Goal: Task Accomplishment & Management: Use online tool/utility

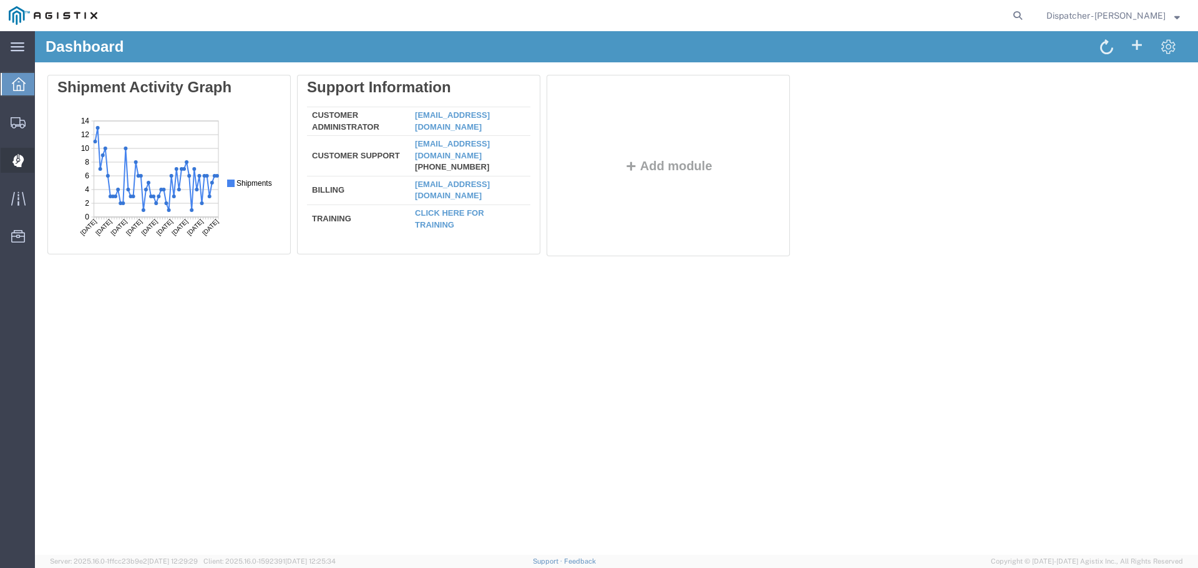
click at [30, 158] on div at bounding box center [18, 160] width 35 height 25
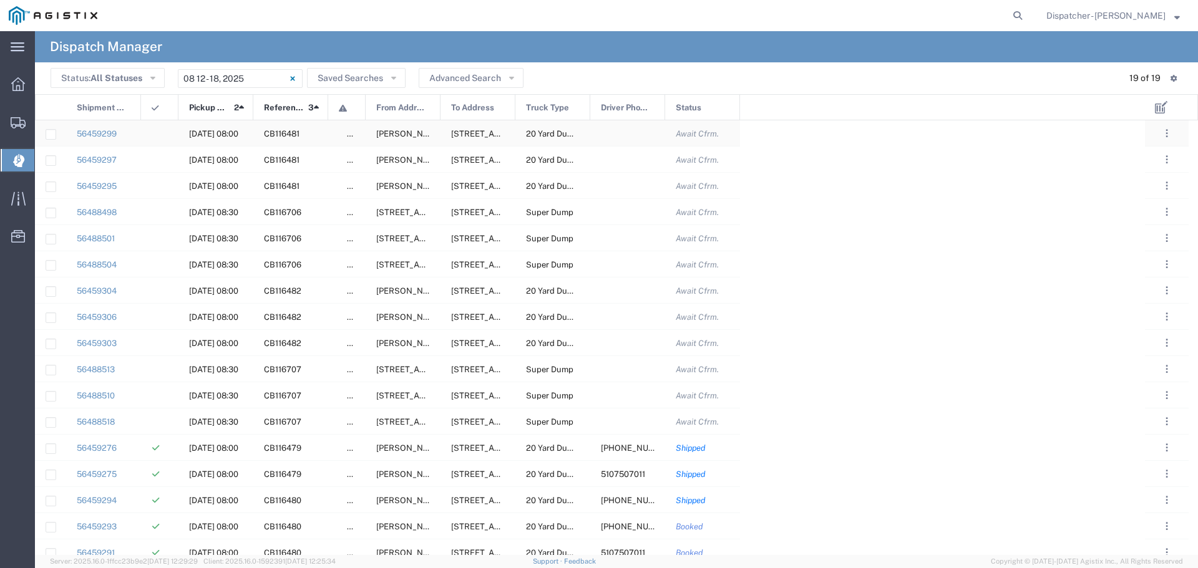
click at [219, 132] on span "[DATE] 08:00" at bounding box center [213, 133] width 49 height 9
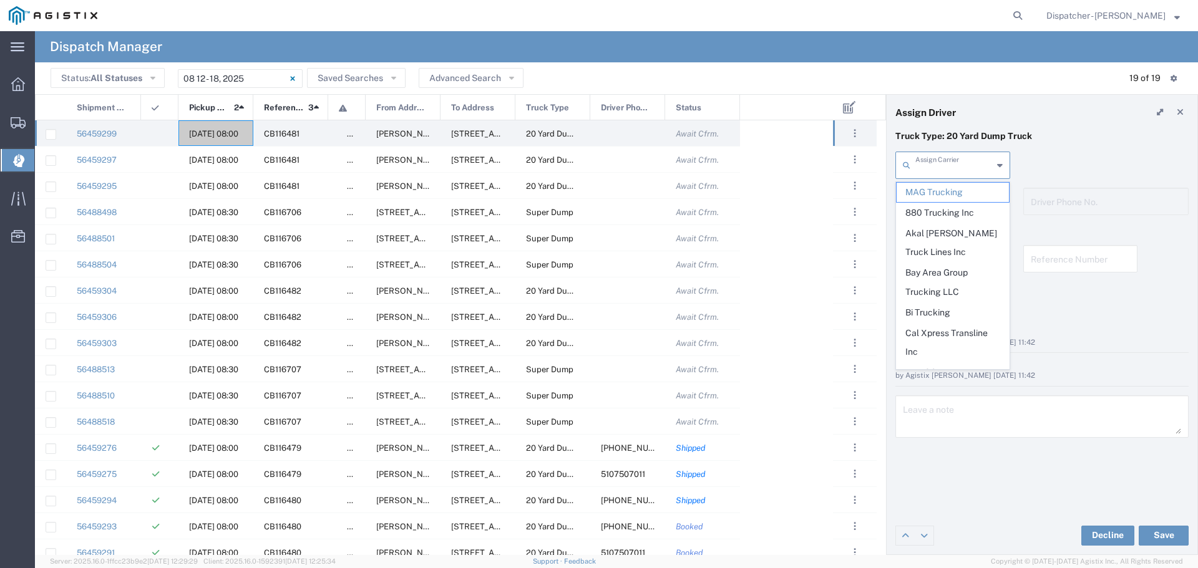
click at [964, 157] on input "text" at bounding box center [953, 164] width 77 height 22
click at [962, 341] on span "Sidhu Trucking Inc" at bounding box center [953, 350] width 112 height 19
type input "Sidhu Trucking Inc"
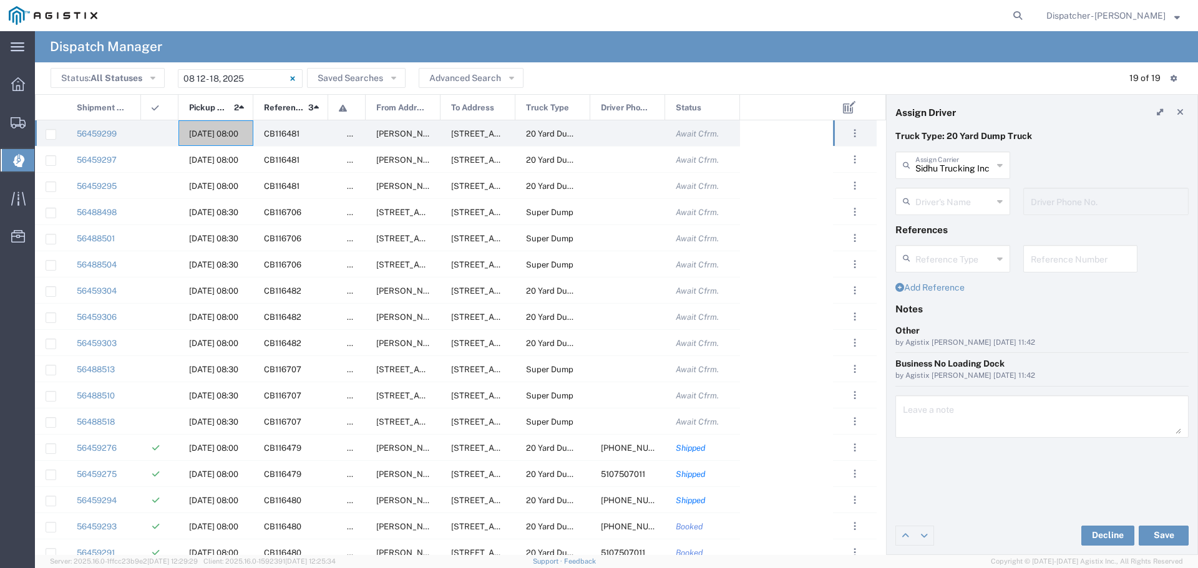
click at [964, 195] on input "text" at bounding box center [953, 201] width 77 height 22
click at [967, 235] on span "[PERSON_NAME]" at bounding box center [953, 228] width 112 height 19
type input "[PERSON_NAME]"
type input "[PHONE_NUMBER]"
click at [1172, 535] on button "Save" at bounding box center [1164, 536] width 50 height 20
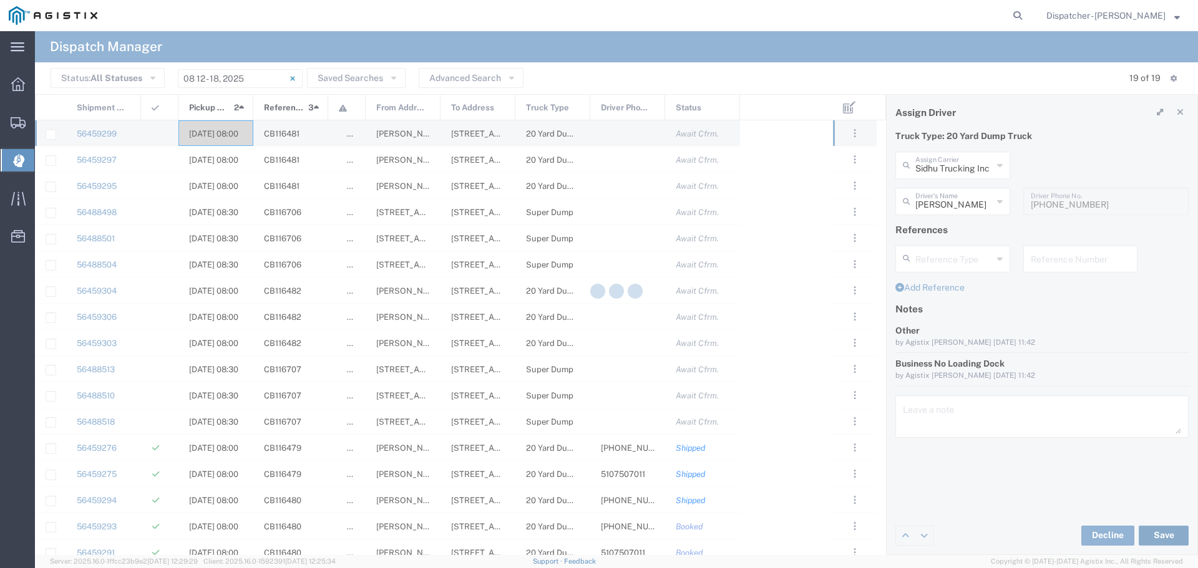
type input "[PERSON_NAME]"
type input "Sidhu Trucking Inc"
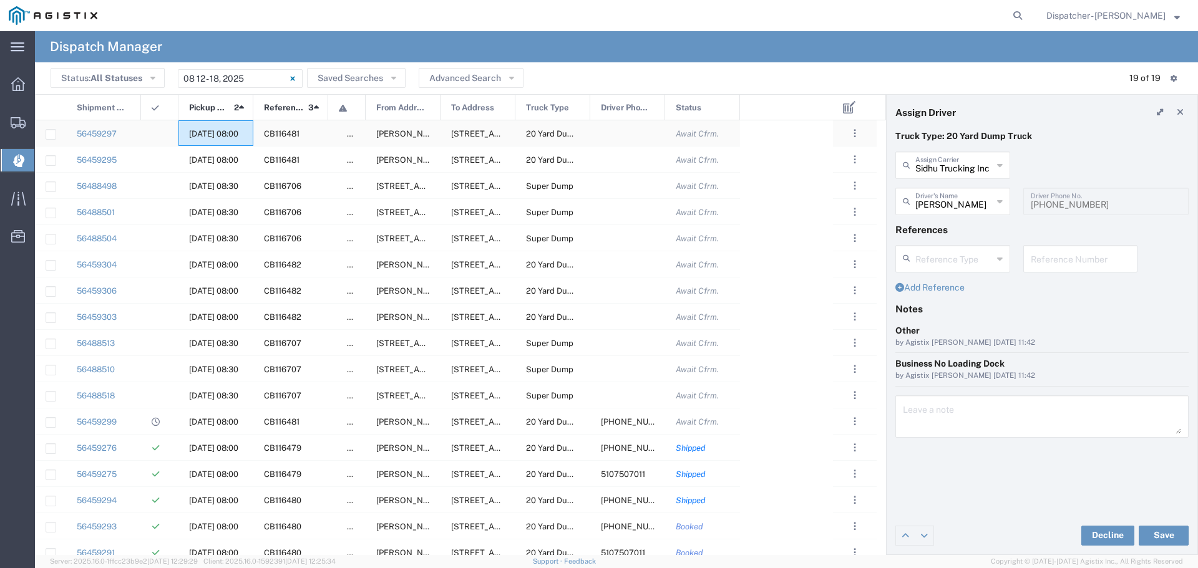
click at [227, 134] on span "[DATE] 08:00" at bounding box center [213, 133] width 49 height 9
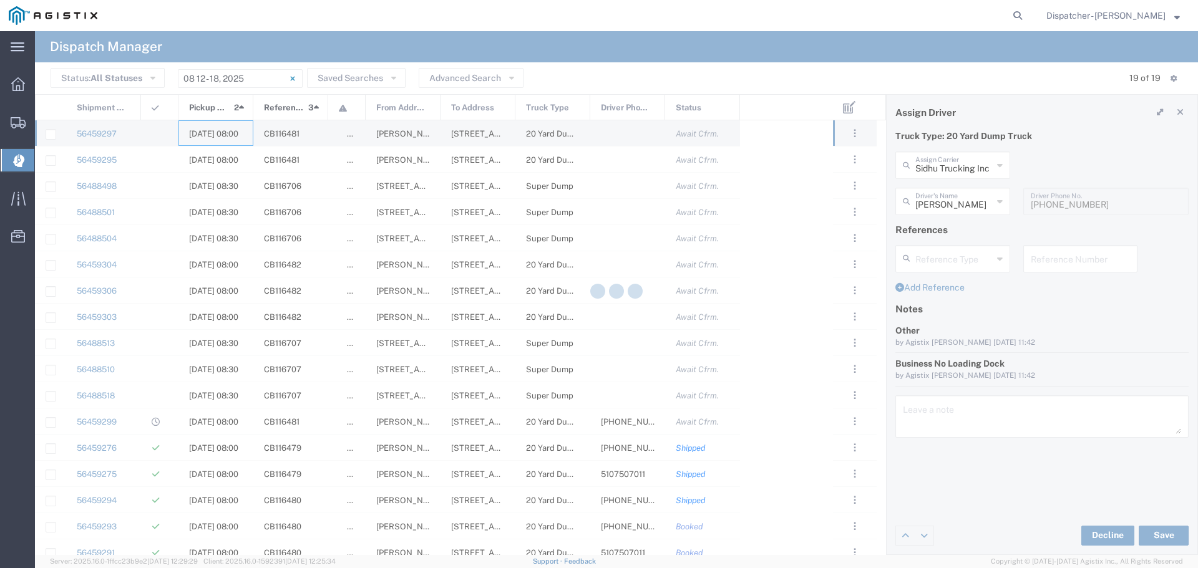
type input "MAG Trucking"
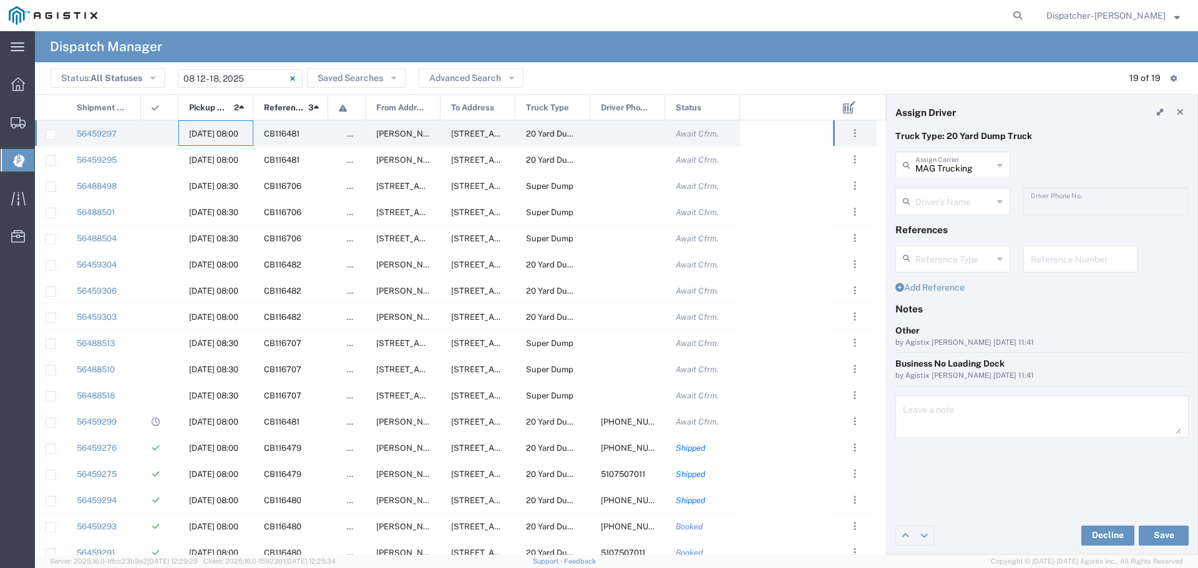
click at [955, 203] on input "text" at bounding box center [953, 201] width 77 height 22
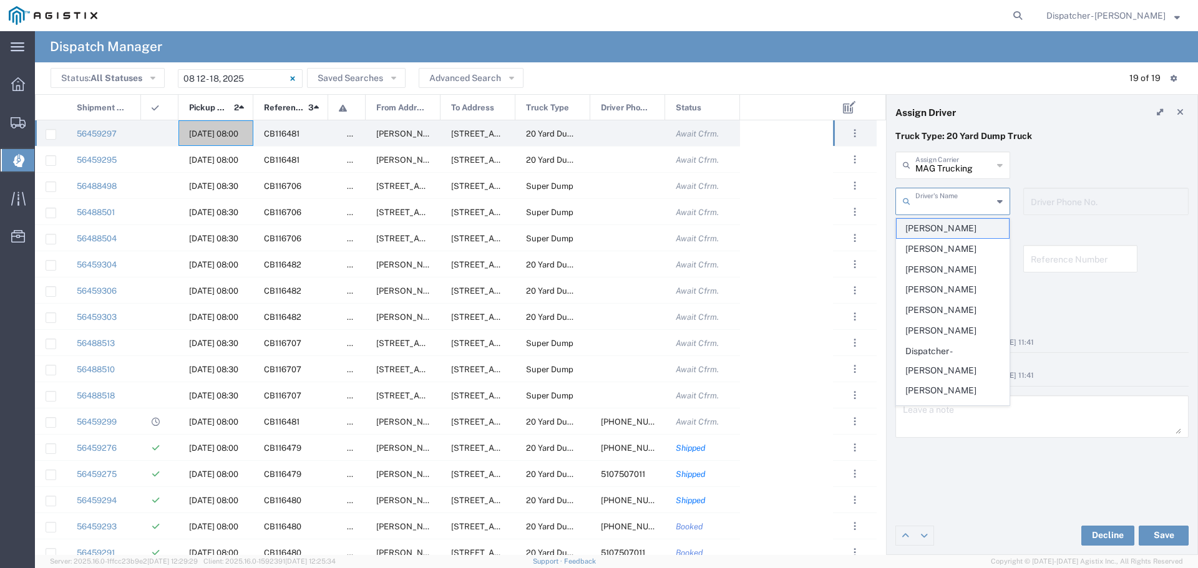
click at [968, 232] on span "[PERSON_NAME]" at bounding box center [953, 228] width 112 height 19
type input "[PERSON_NAME]"
type input "[PHONE_NUMBER]"
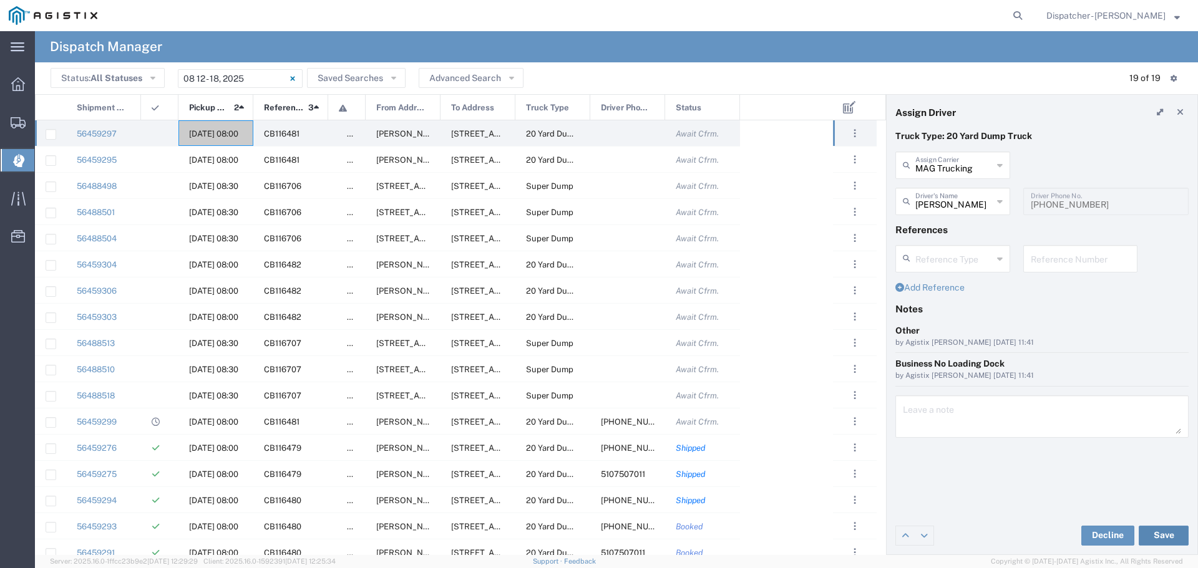
click at [1178, 535] on button "Save" at bounding box center [1164, 536] width 50 height 20
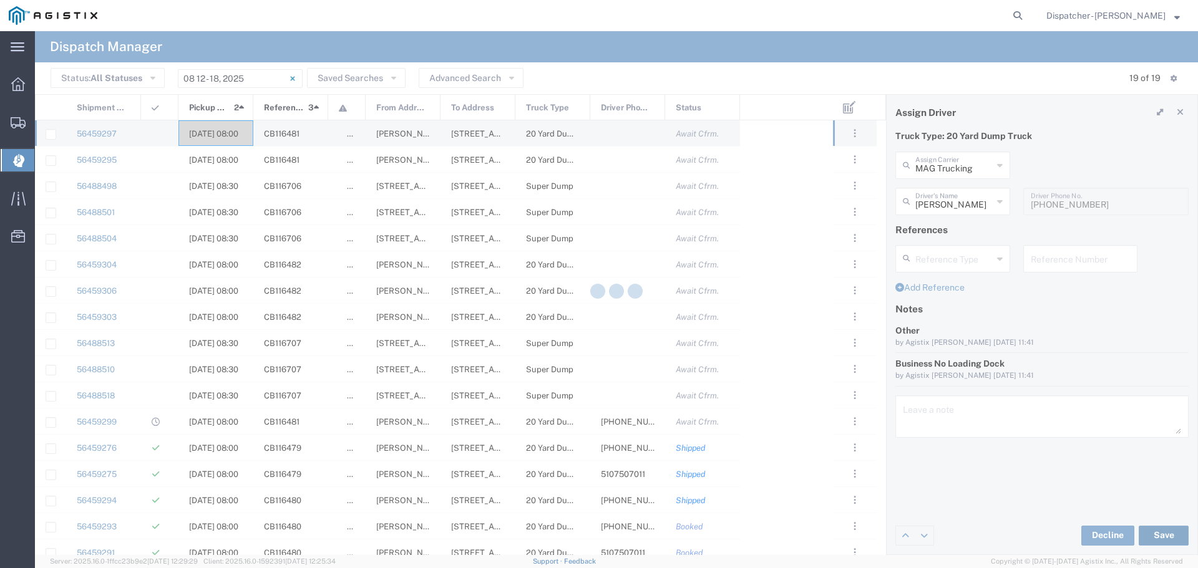
type input "[PERSON_NAME]"
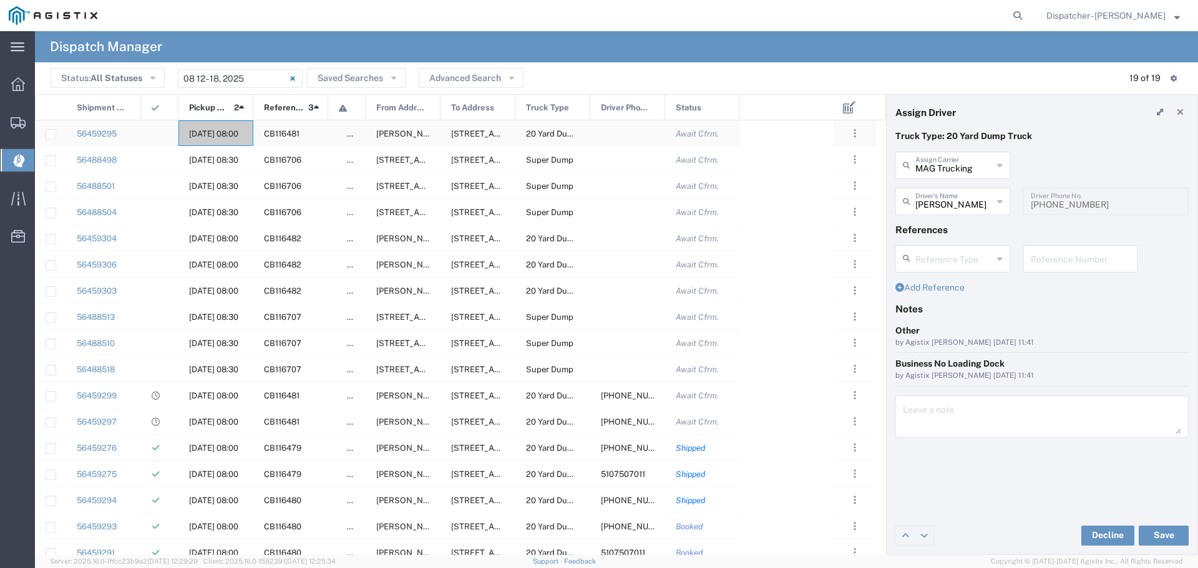
click at [207, 143] on div "[DATE] 08:00" at bounding box center [215, 133] width 75 height 26
click at [979, 210] on input "text" at bounding box center [953, 201] width 77 height 22
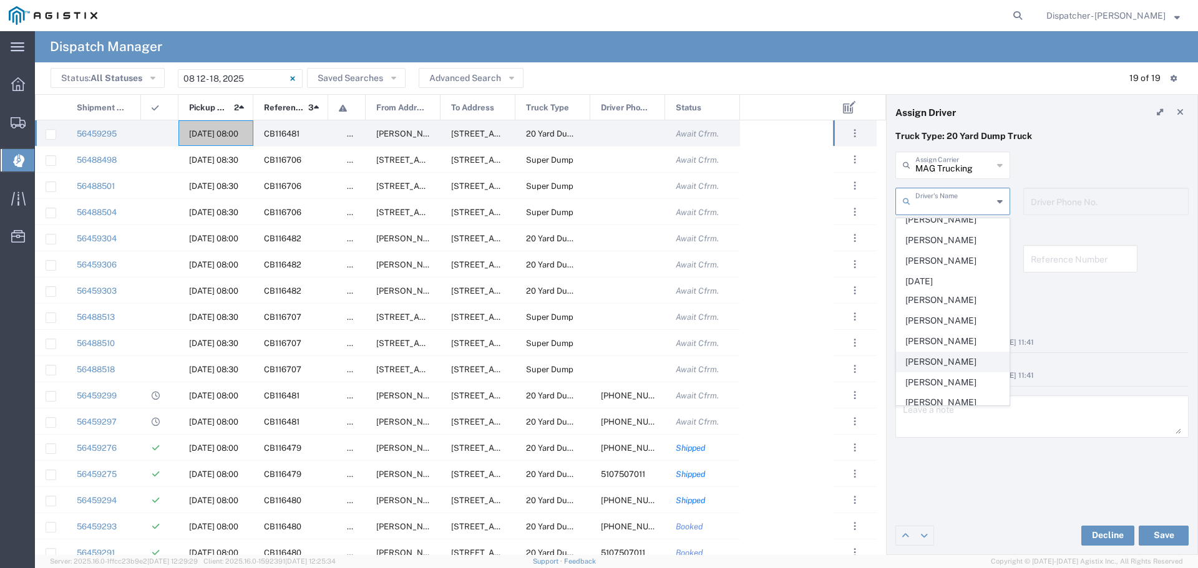
scroll to position [499, 0]
click at [958, 330] on span "[PERSON_NAME]" at bounding box center [953, 320] width 112 height 19
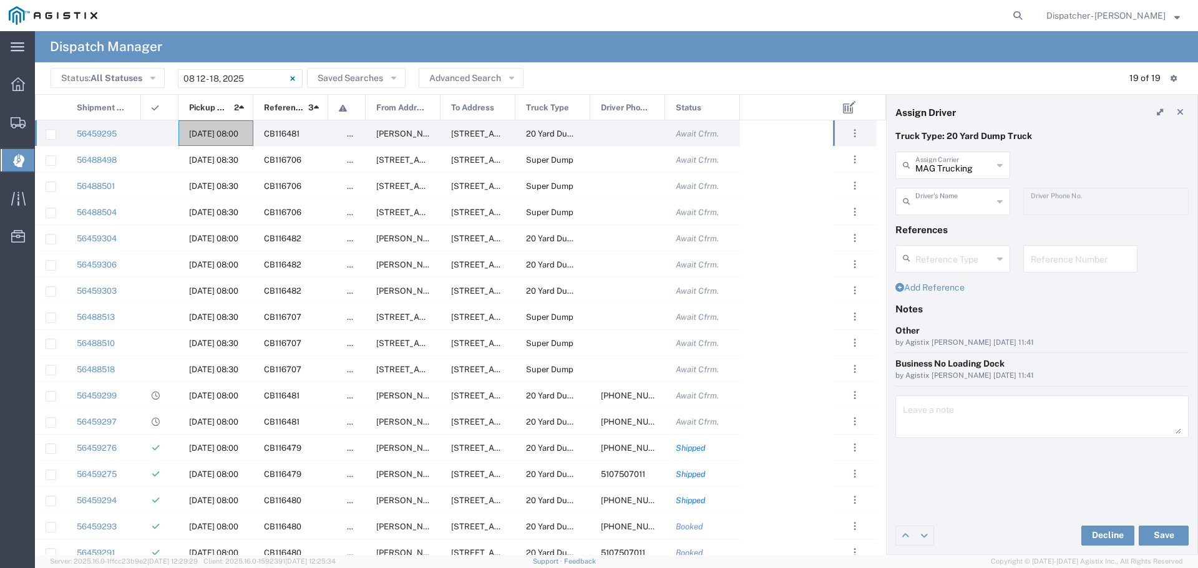
type input "[PERSON_NAME]"
type input "5107507011"
click at [1175, 538] on button "Save" at bounding box center [1164, 536] width 50 height 20
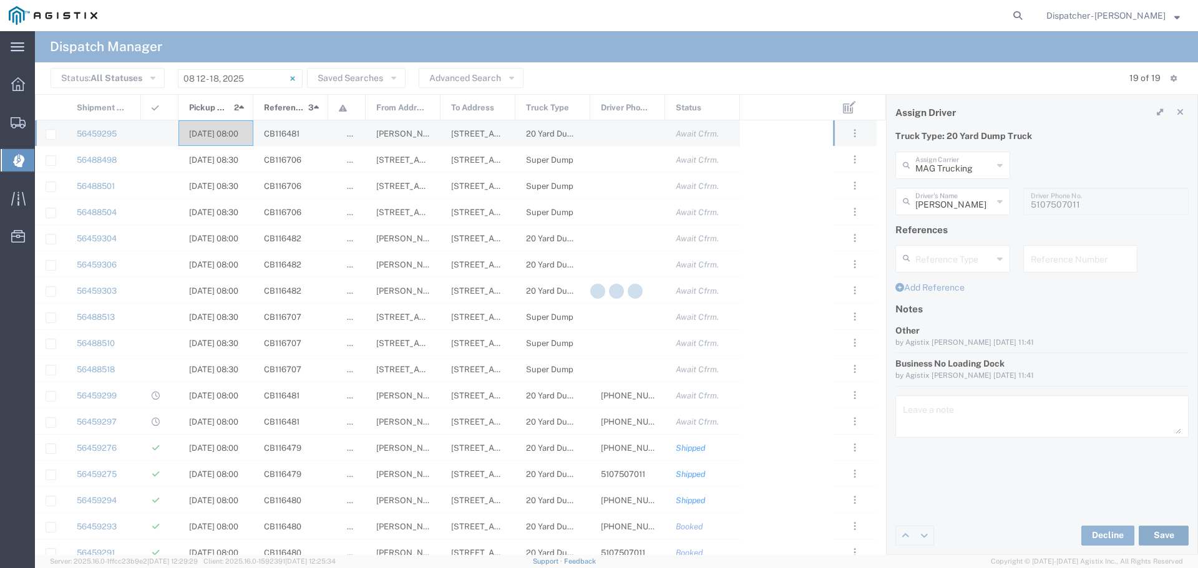
type input "[PERSON_NAME]"
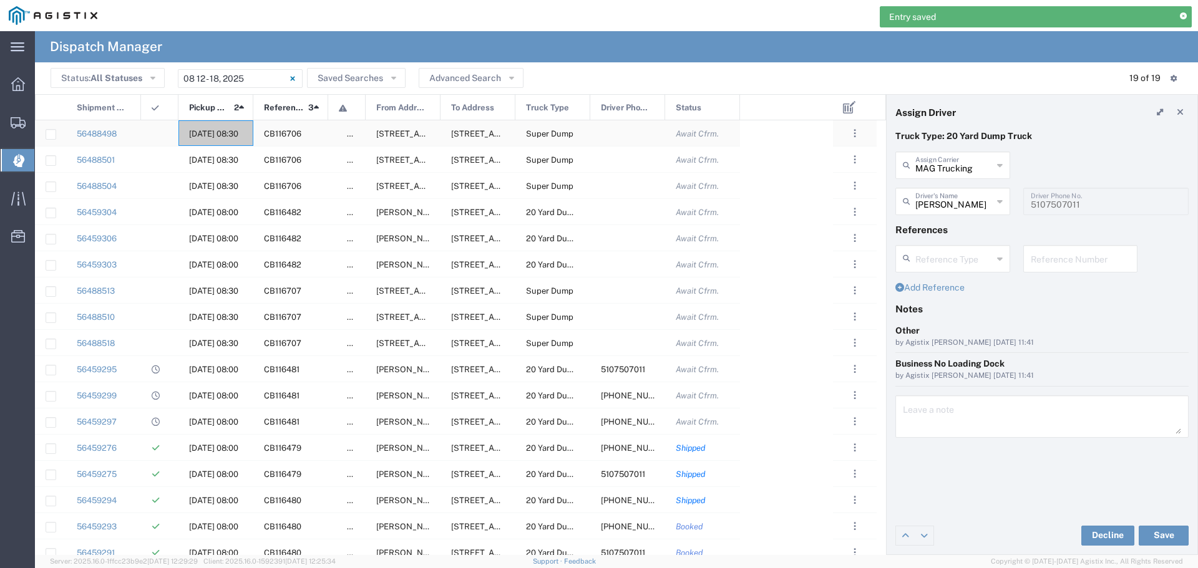
click at [219, 132] on span "[DATE] 08:30" at bounding box center [213, 133] width 49 height 9
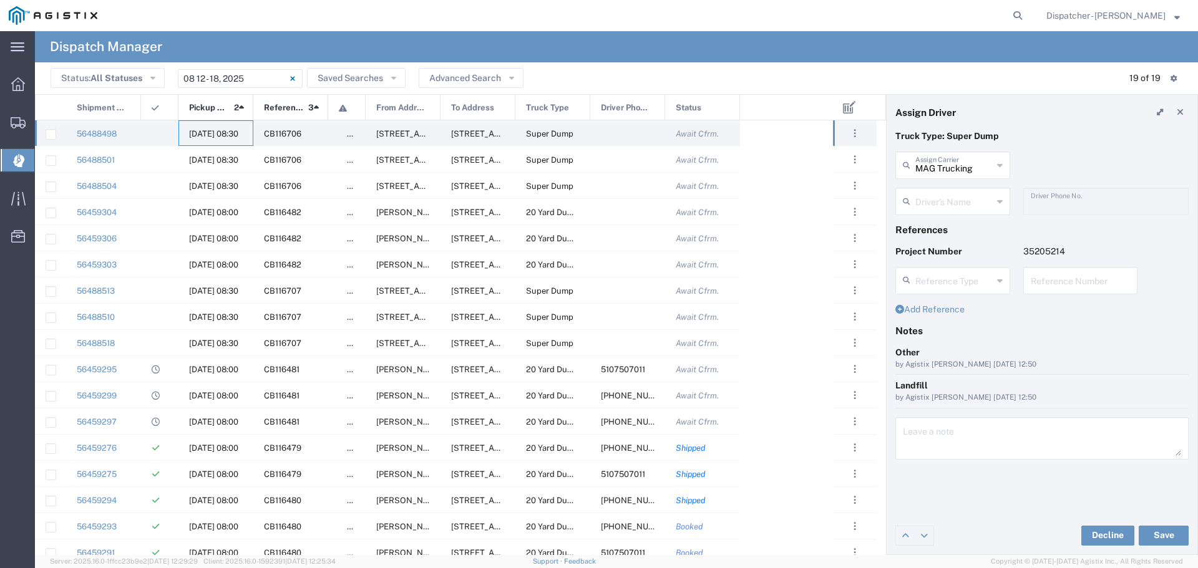
click at [989, 194] on input "text" at bounding box center [953, 201] width 77 height 22
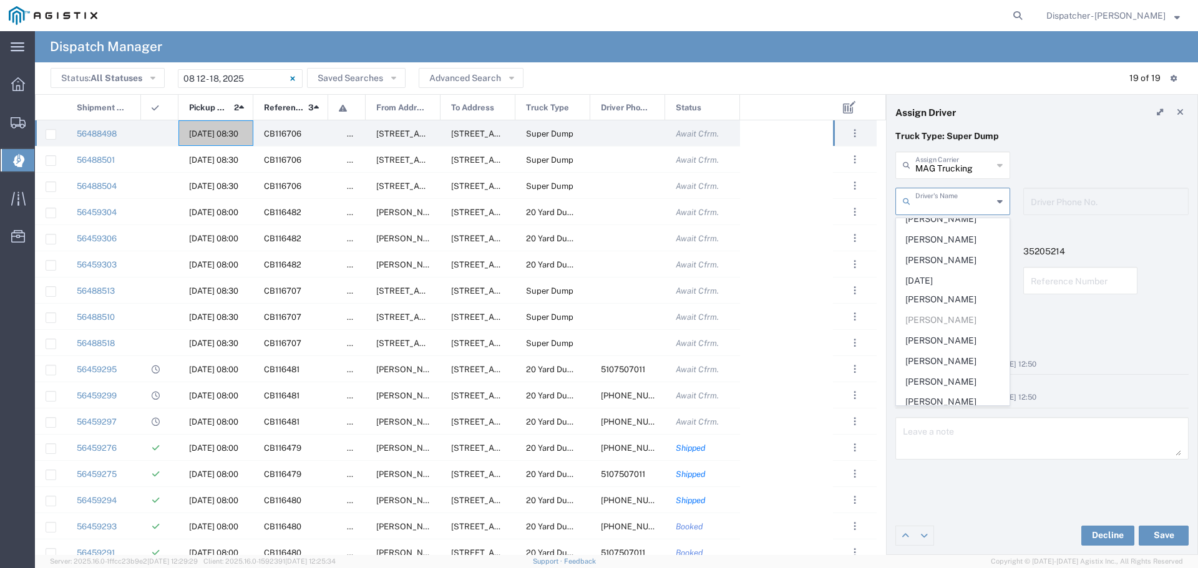
scroll to position [582, 0]
click at [985, 168] on input "text" at bounding box center [953, 164] width 77 height 22
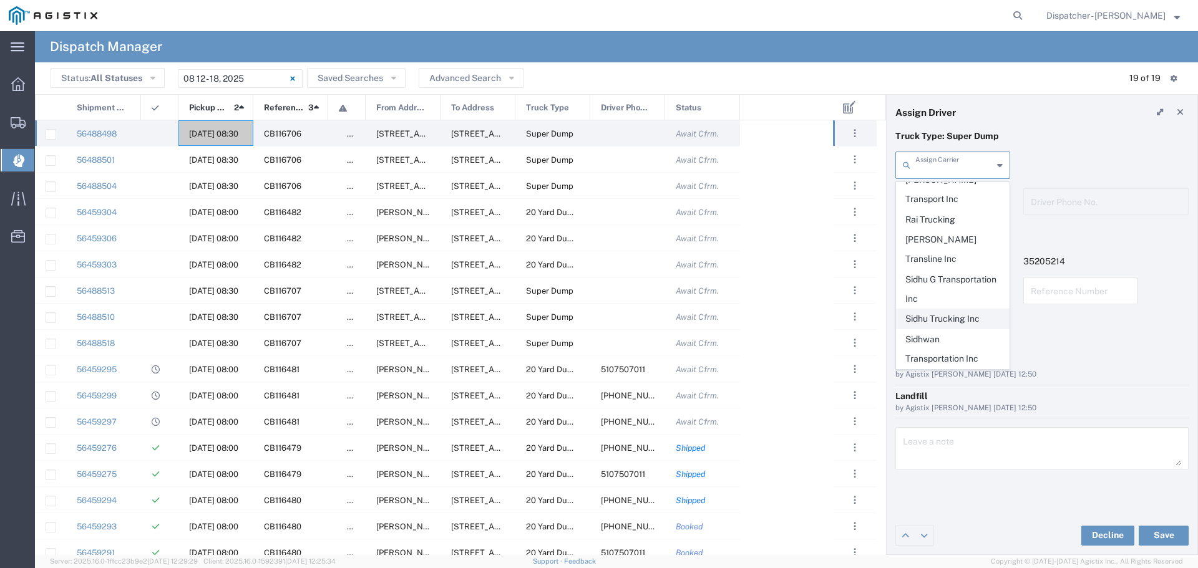
scroll to position [637, 0]
click at [955, 367] on span "T-[PERSON_NAME] Trucking" at bounding box center [953, 386] width 112 height 39
type input "T-[PERSON_NAME] Trucking"
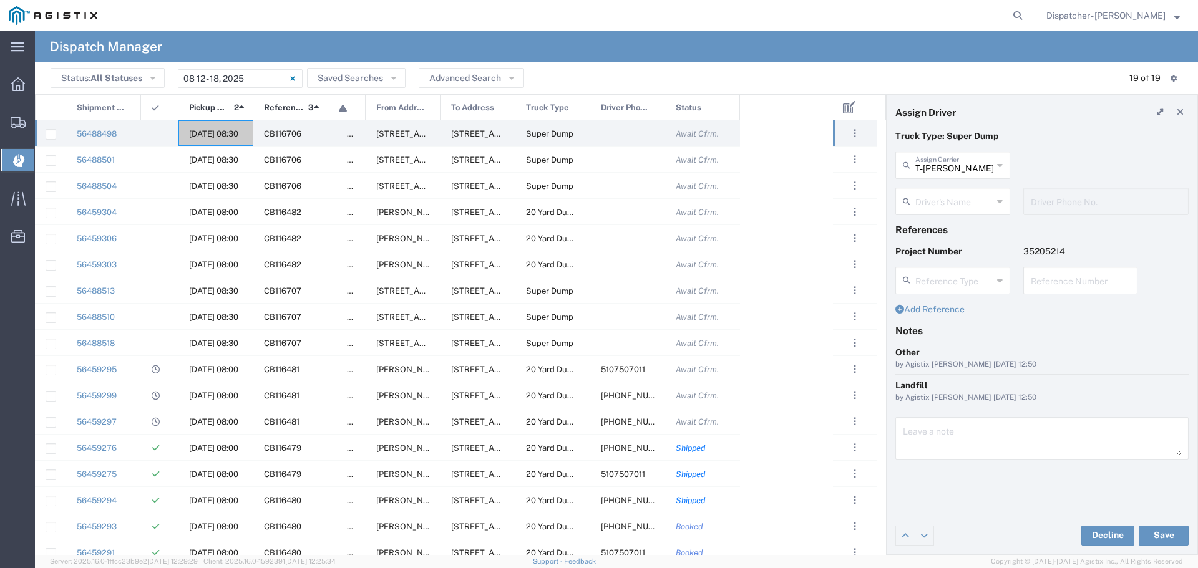
click at [961, 215] on div "Driver's Name [PERSON_NAME]" at bounding box center [953, 206] width 128 height 36
click at [968, 196] on input "text" at bounding box center [953, 201] width 77 height 22
click at [961, 230] on span "[PERSON_NAME]" at bounding box center [953, 228] width 112 height 19
type input "[PERSON_NAME]"
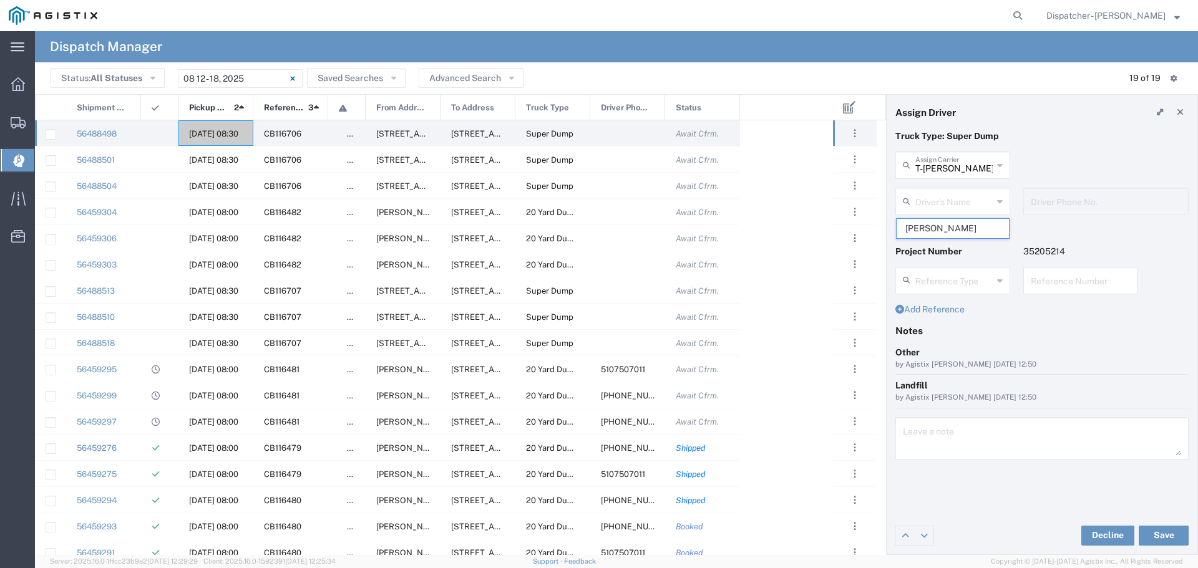
type input "5105899445"
click at [1169, 538] on button "Save" at bounding box center [1164, 536] width 50 height 20
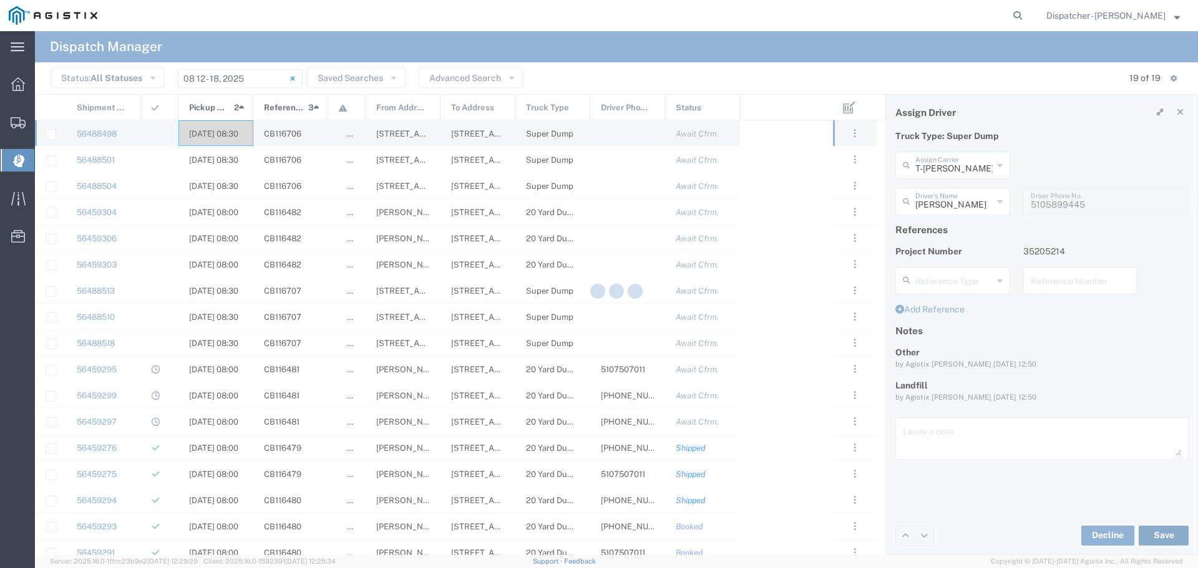
type input "[PERSON_NAME]"
type input "T-[PERSON_NAME] Trucking"
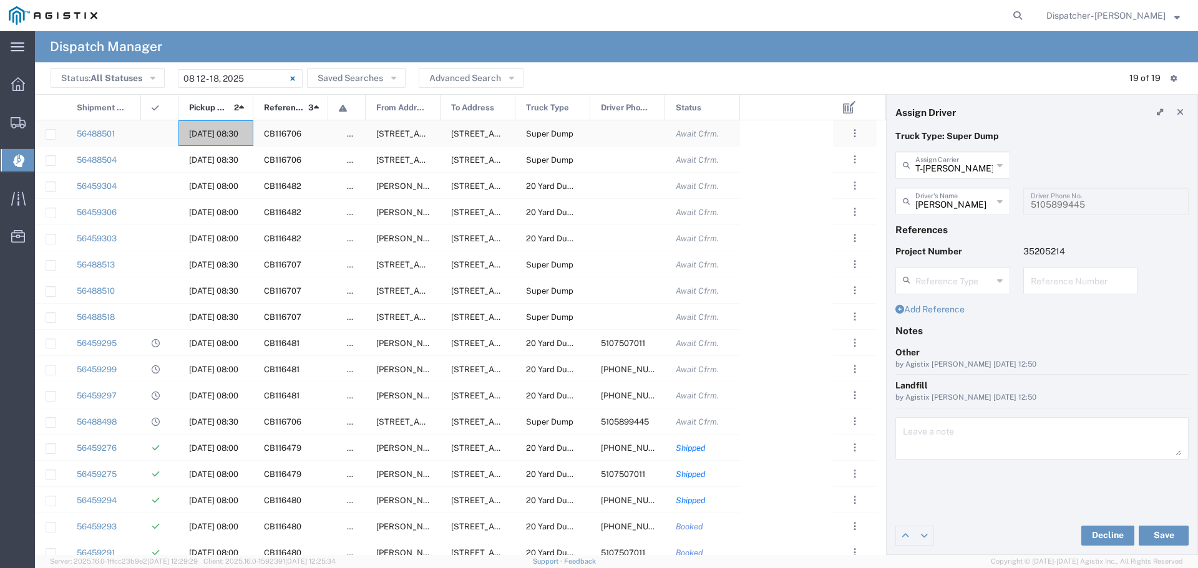
click at [223, 141] on div "[DATE] 08:30" at bounding box center [215, 133] width 75 height 26
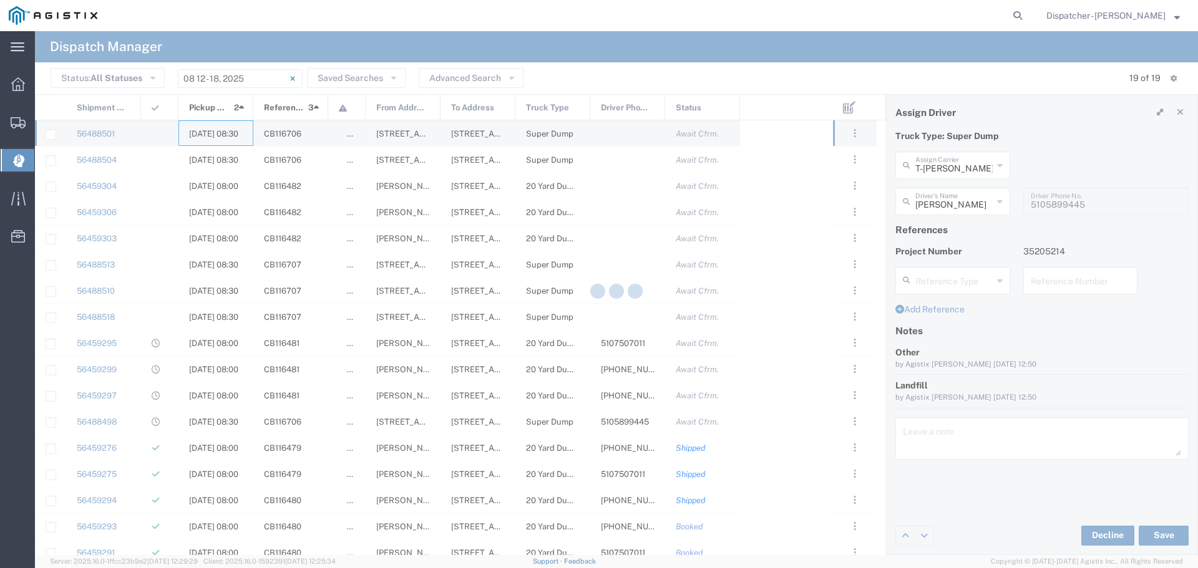
type input "MAG Trucking"
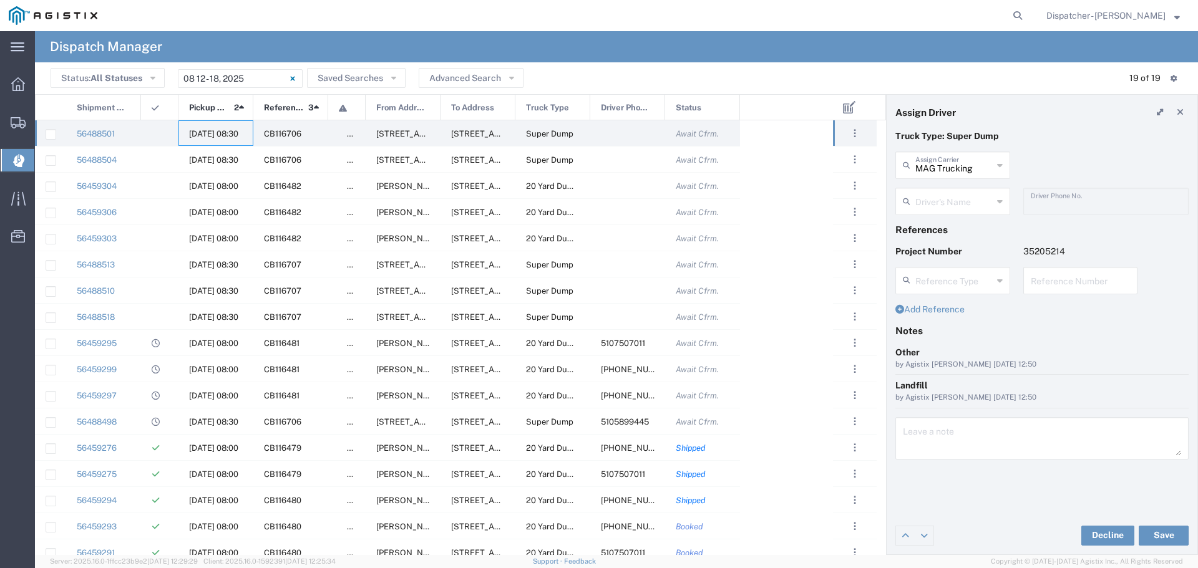
click at [941, 204] on input "text" at bounding box center [953, 201] width 77 height 22
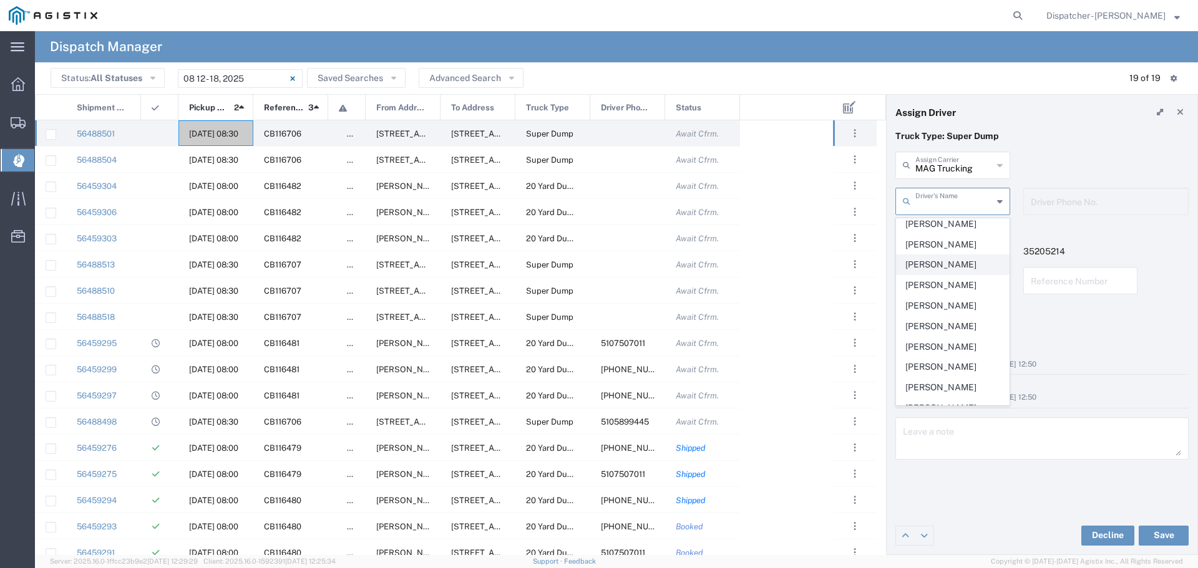
scroll to position [333, 0]
click at [950, 232] on span "[PERSON_NAME]" at bounding box center [953, 222] width 112 height 19
type input "[PERSON_NAME]"
type input "5103295144"
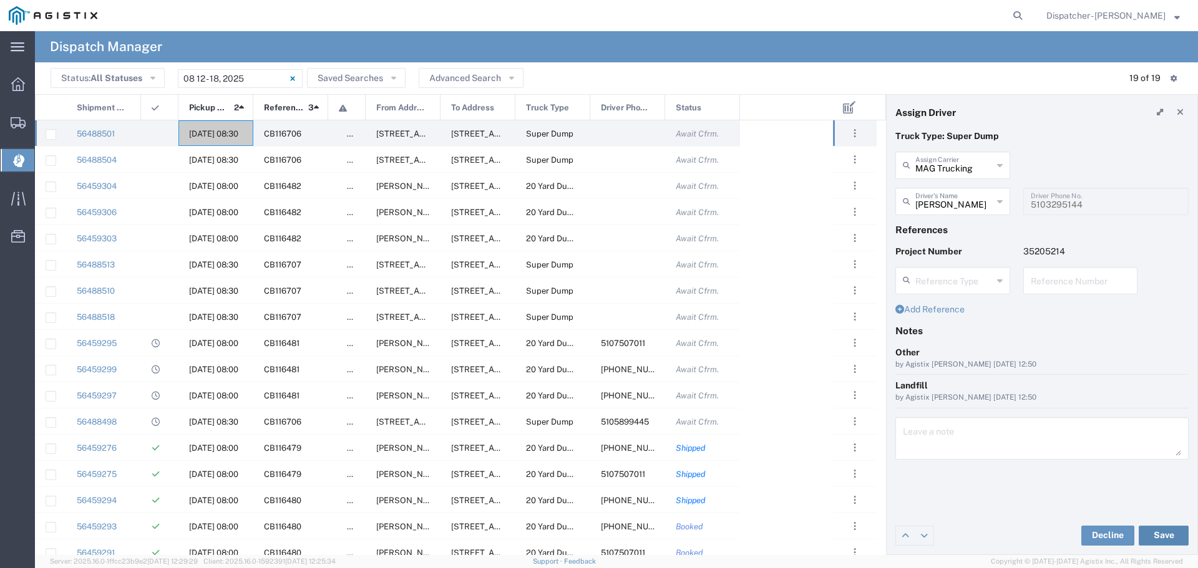
click at [1159, 528] on button "Save" at bounding box center [1164, 536] width 50 height 20
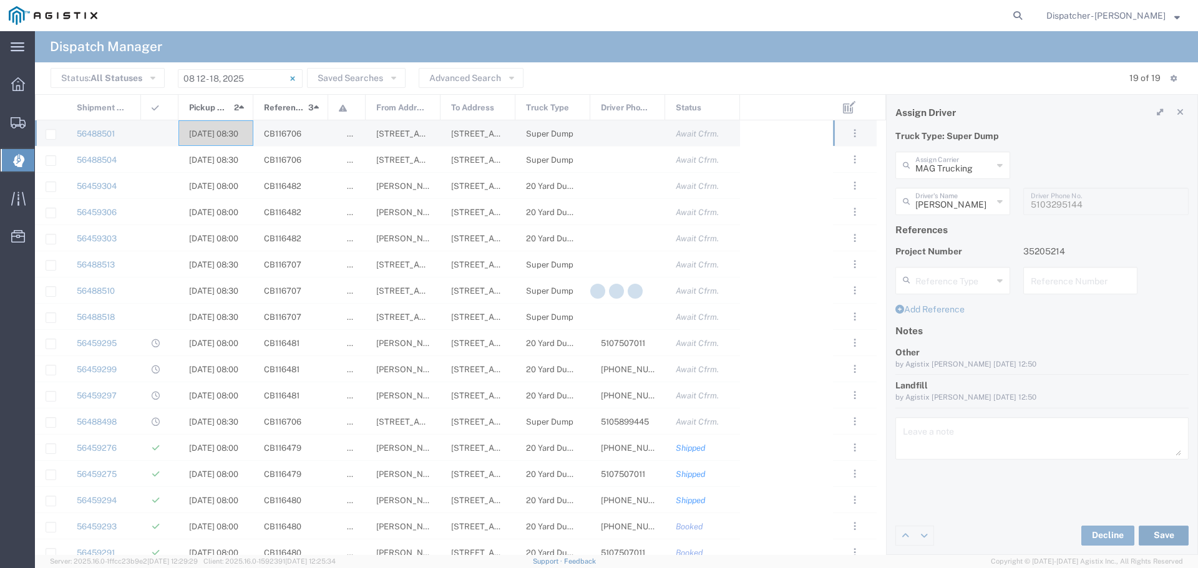
type input "[PERSON_NAME]"
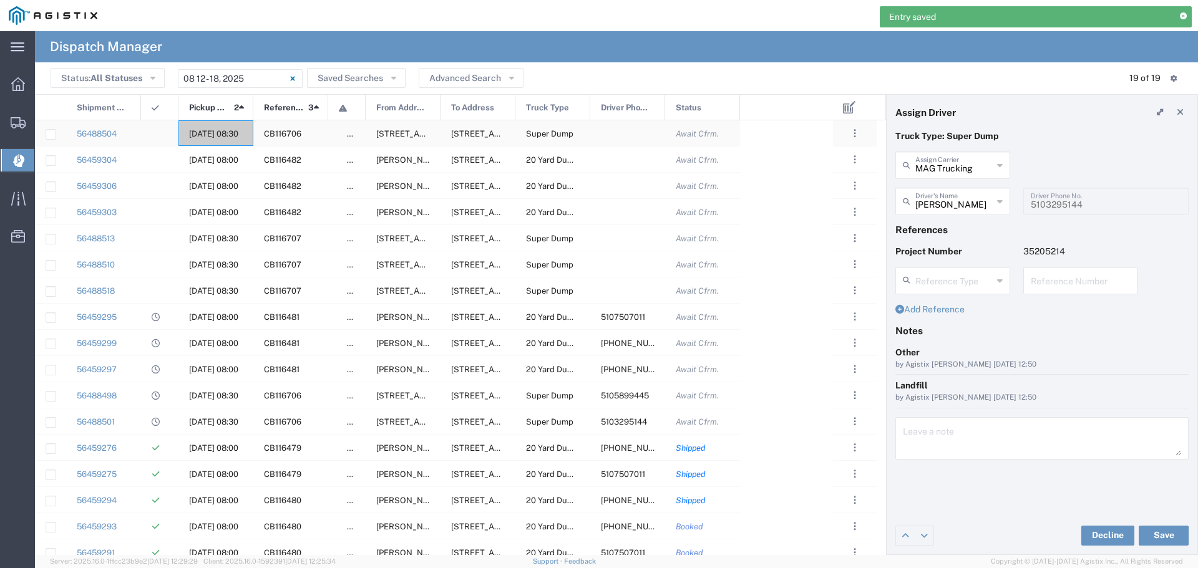
click at [220, 135] on span "[DATE] 08:30" at bounding box center [213, 133] width 49 height 9
click at [977, 198] on input "text" at bounding box center [953, 201] width 77 height 22
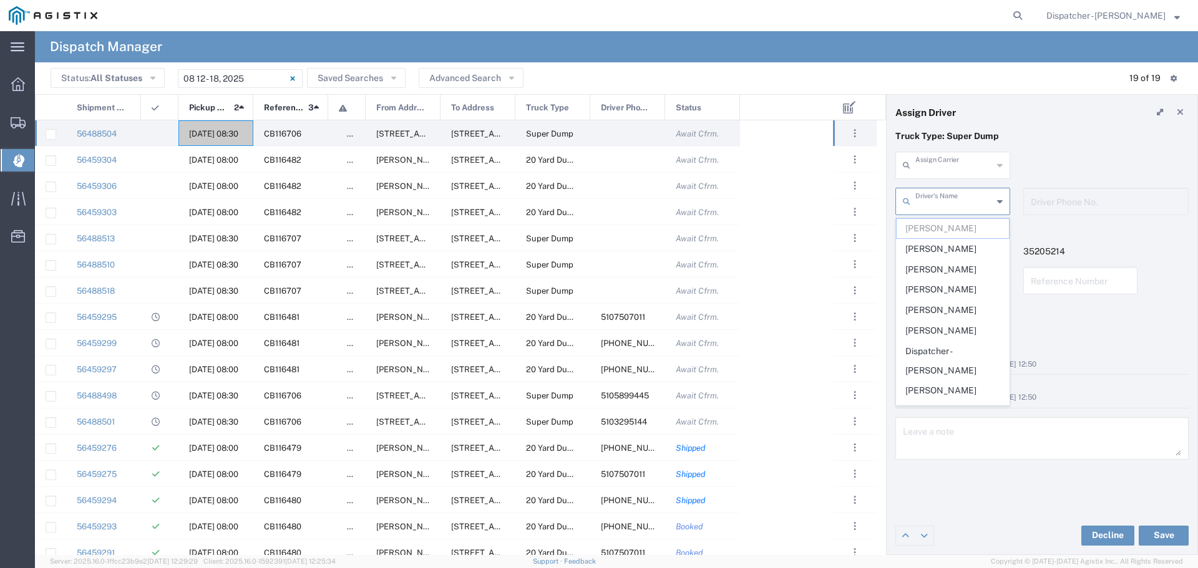
click at [975, 162] on input "text" at bounding box center [953, 164] width 77 height 22
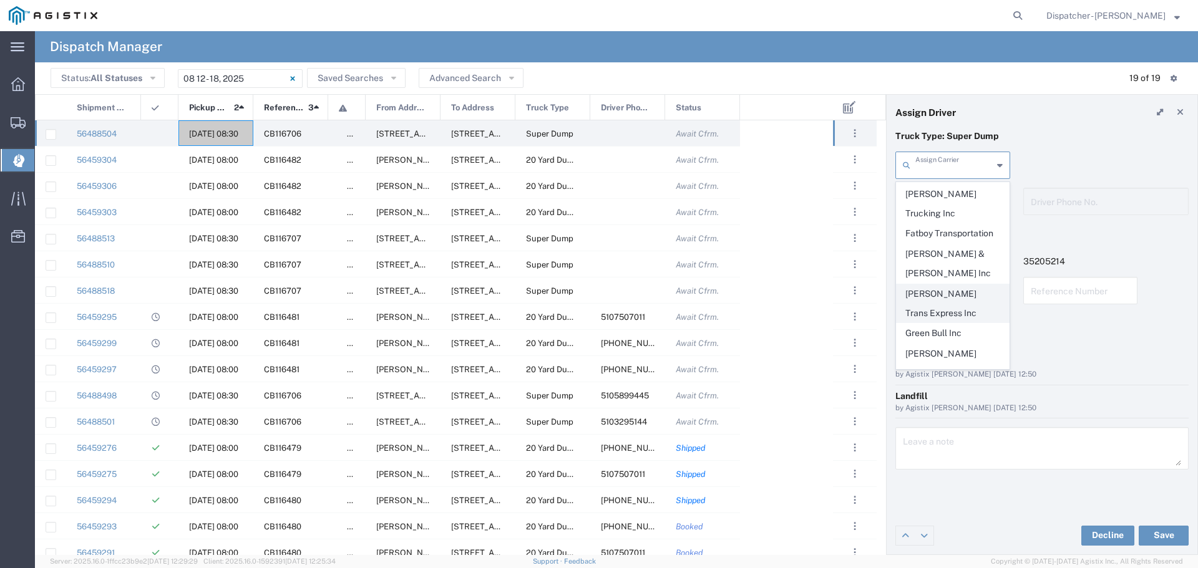
scroll to position [250, 0]
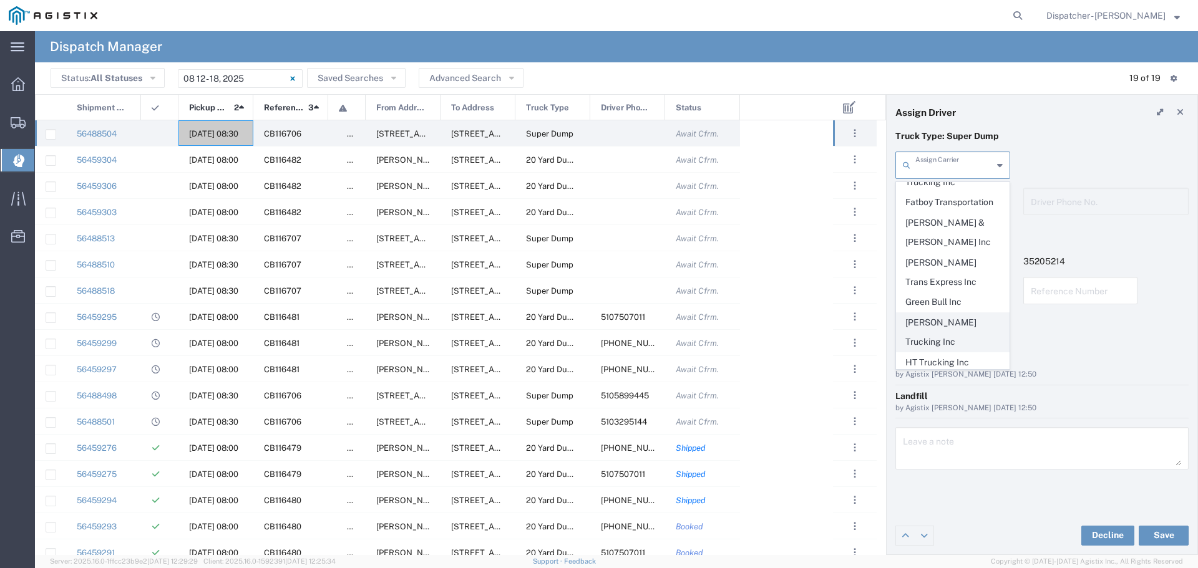
click at [963, 313] on span "[PERSON_NAME] Trucking Inc" at bounding box center [953, 332] width 112 height 39
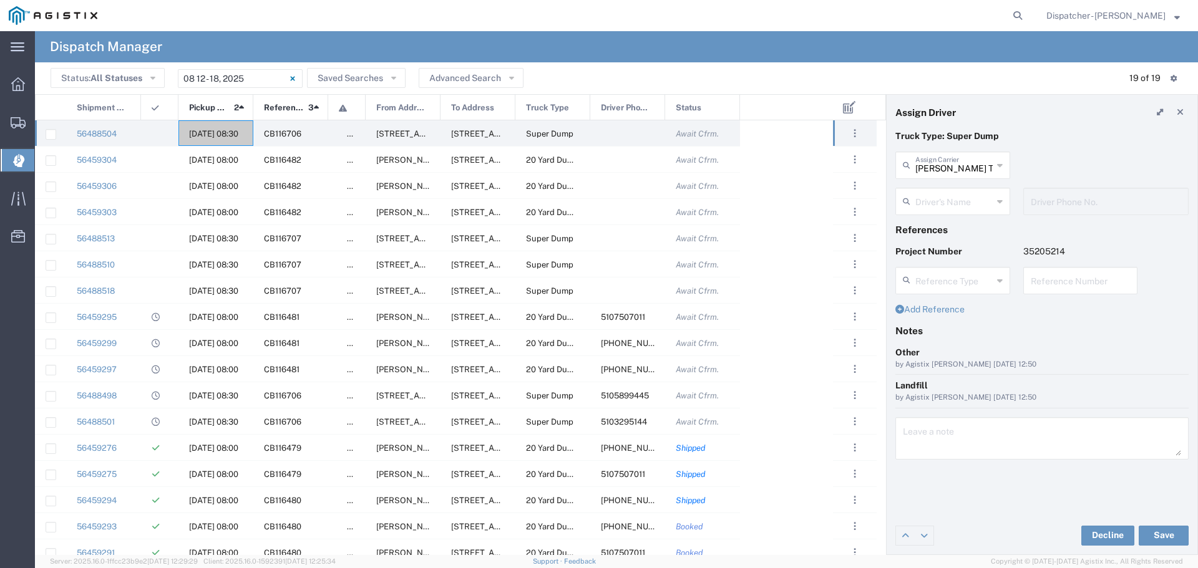
click at [958, 209] on input "text" at bounding box center [953, 201] width 77 height 22
click at [996, 187] on div "[PERSON_NAME] Trucking Inc Assign Carrier MAG Trucking 880 Trucking Inc Akal [P…" at bounding box center [953, 170] width 128 height 36
click at [985, 168] on input "[PERSON_NAME] Trucking Inc" at bounding box center [953, 164] width 77 height 22
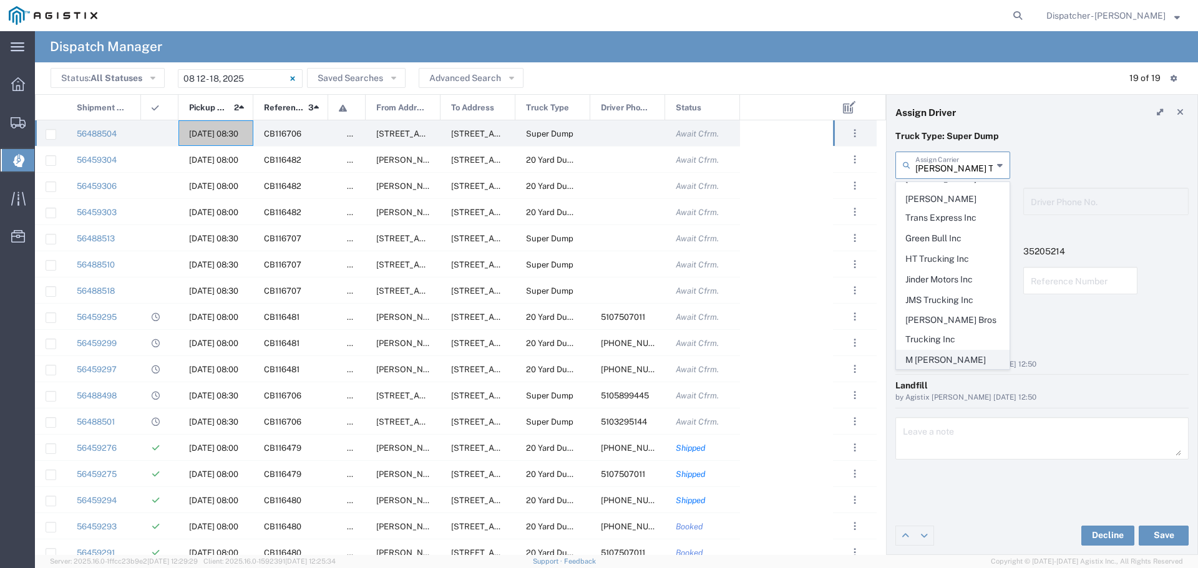
scroll to position [416, 0]
click at [959, 307] on span "MAG Trucking" at bounding box center [953, 316] width 112 height 19
type input "MAG Trucking"
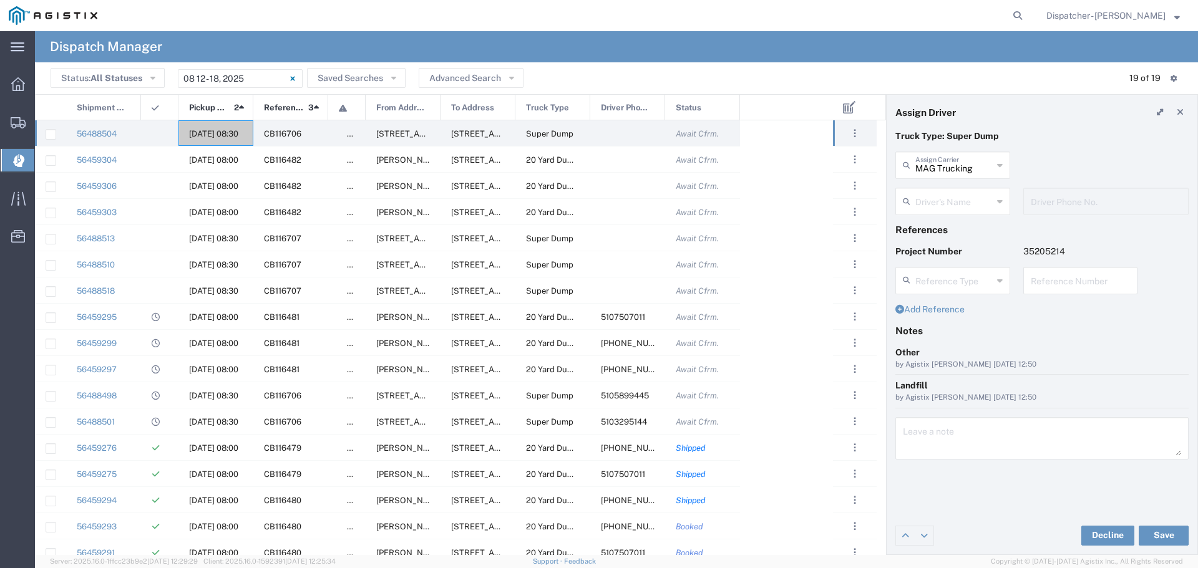
click at [959, 194] on input "text" at bounding box center [953, 201] width 77 height 22
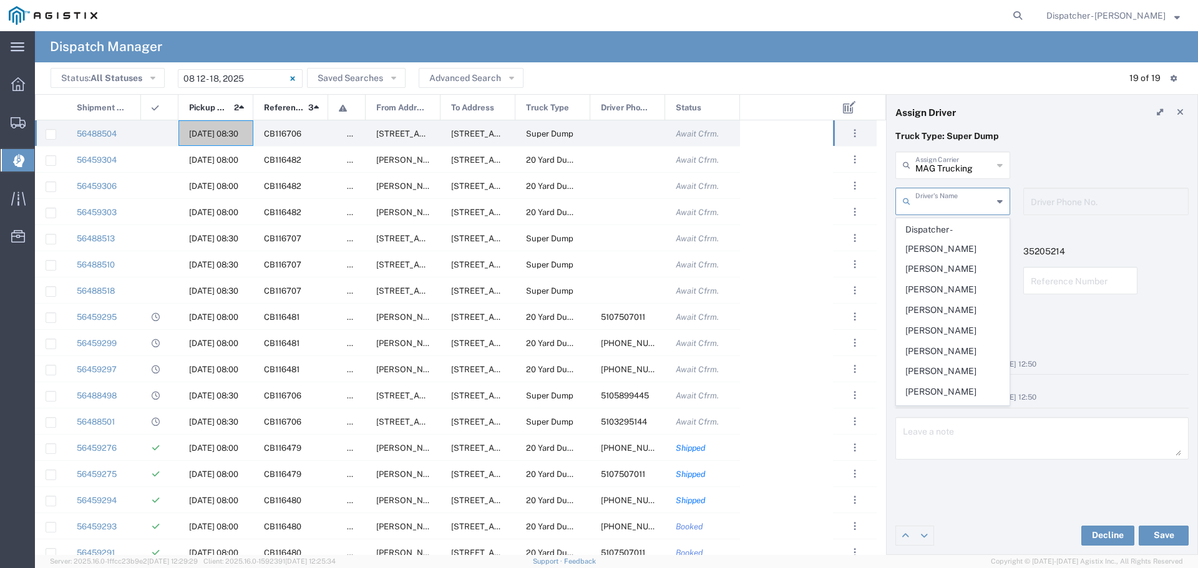
scroll to position [0, 0]
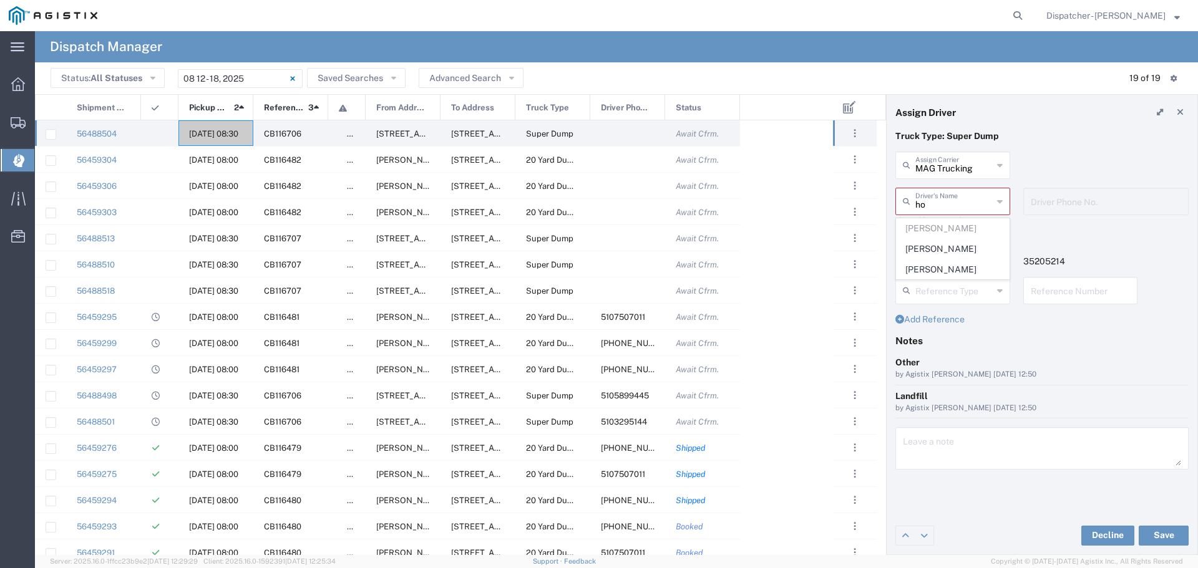
drag, startPoint x: 952, startPoint y: 270, endPoint x: 970, endPoint y: 274, distance: 17.9
click at [953, 271] on span "[PERSON_NAME]" at bounding box center [953, 269] width 112 height 19
type input "[PERSON_NAME]"
type input "[PHONE_NUMBER]"
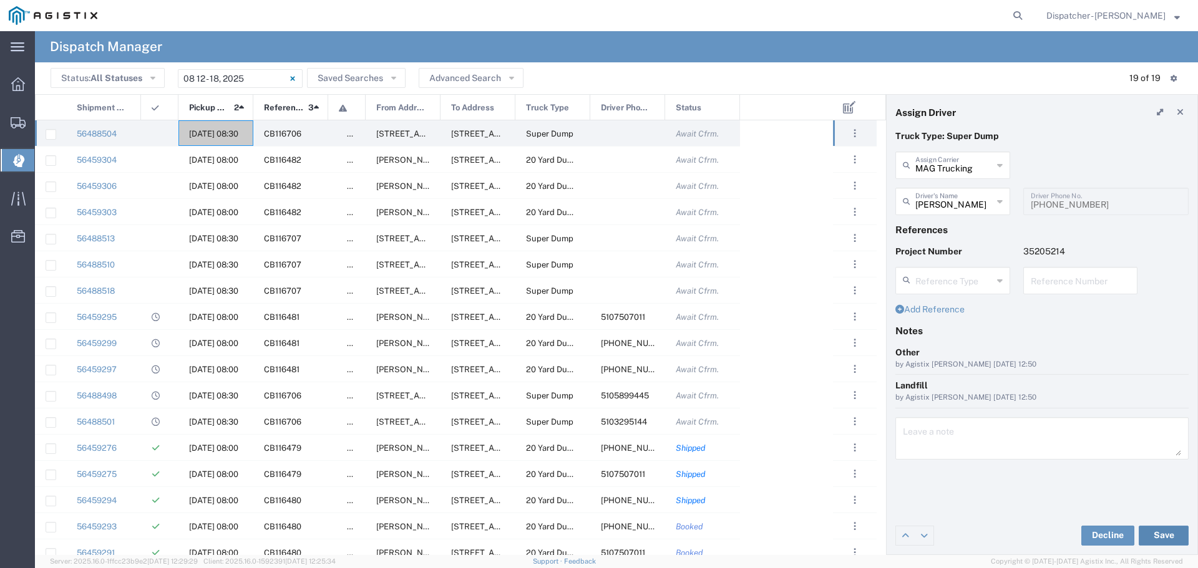
click at [1171, 533] on button "Save" at bounding box center [1164, 536] width 50 height 20
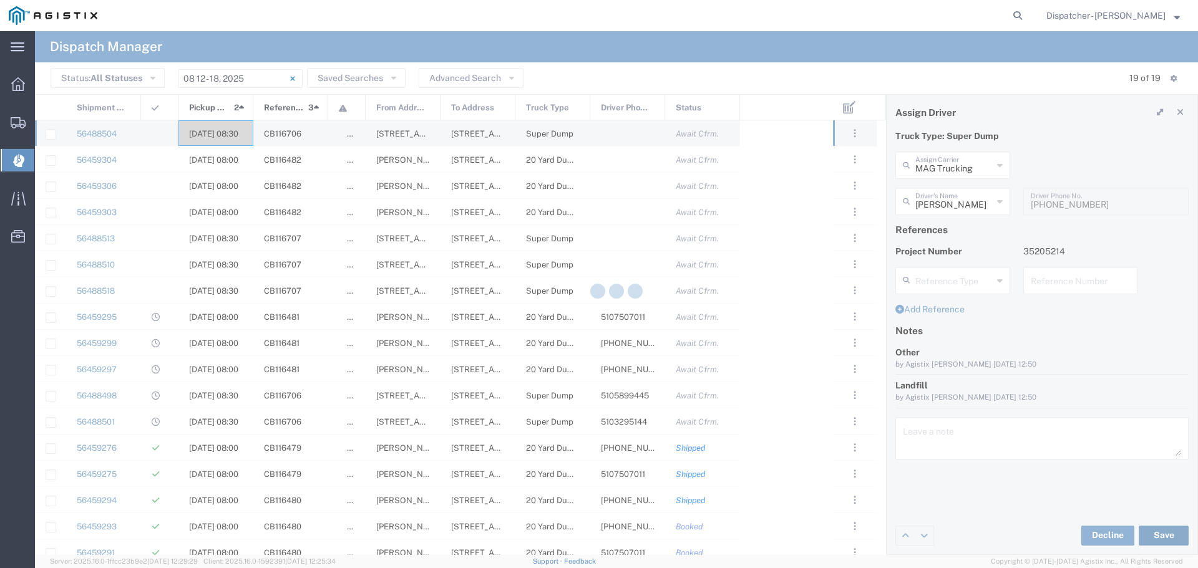
type input "[PERSON_NAME]"
type input "MAG Trucking"
